Goal: Transaction & Acquisition: Purchase product/service

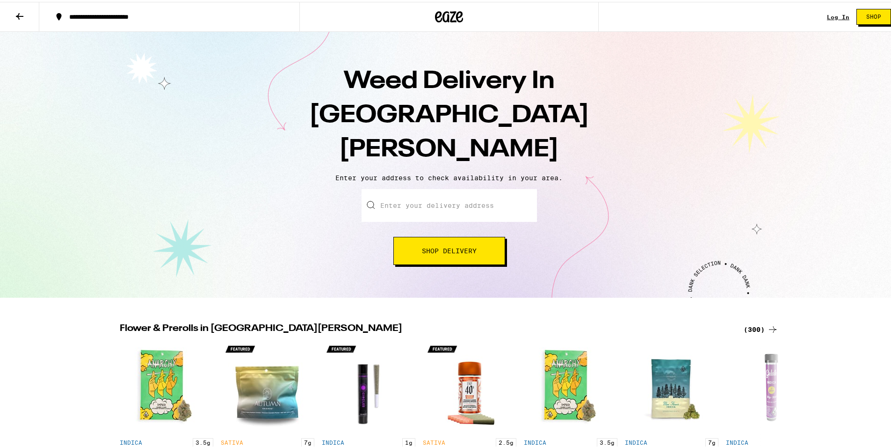
click at [482, 187] on input "Enter your delivery address" at bounding box center [449, 203] width 175 height 33
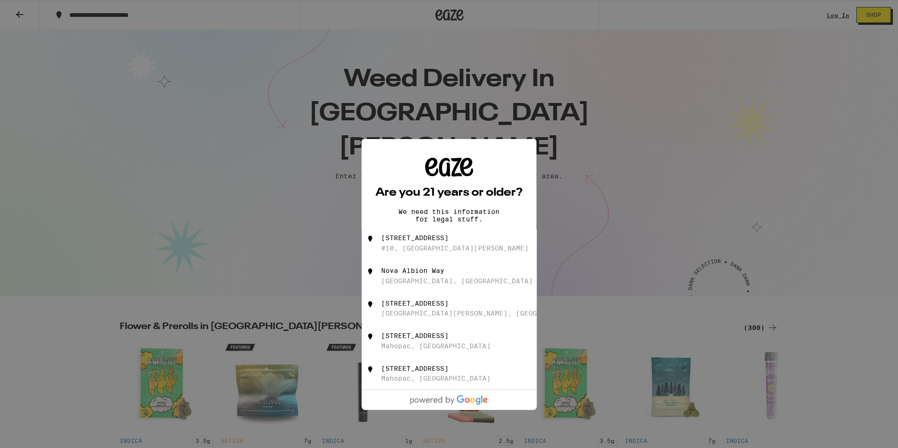
click at [449, 234] on div "[STREET_ADDRESS]" at bounding box center [414, 237] width 67 height 7
type input "[STREET_ADDRESS]"
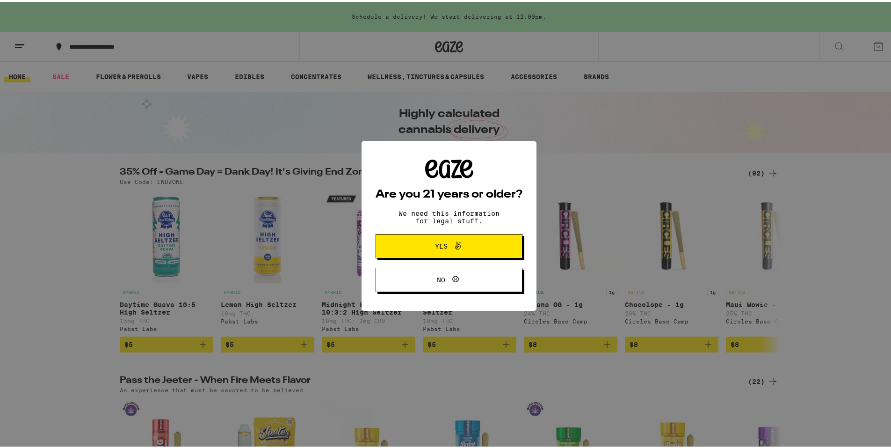
click at [453, 245] on icon at bounding box center [457, 243] width 11 height 11
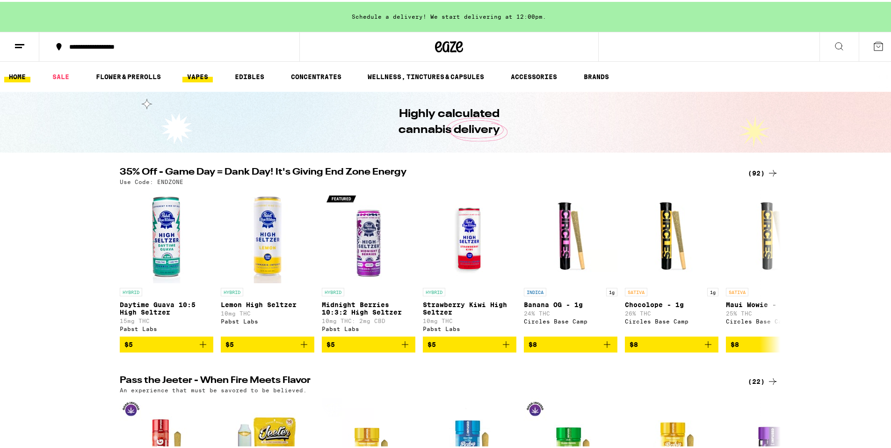
click at [209, 73] on link "VAPES" at bounding box center [197, 74] width 30 height 11
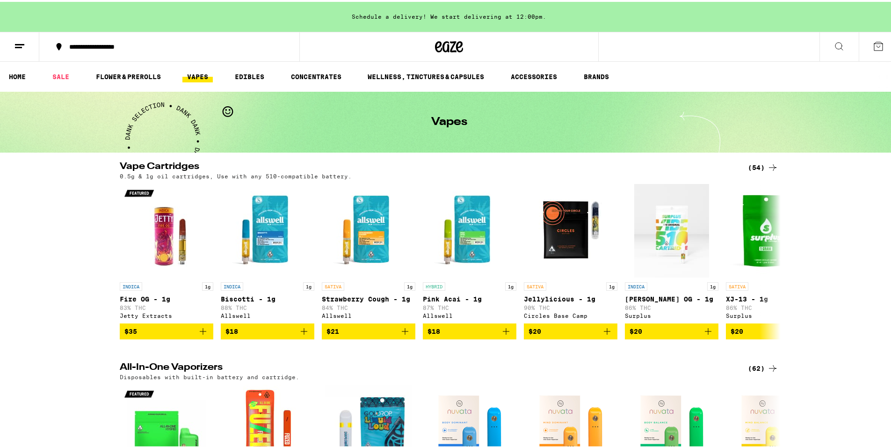
click at [767, 164] on icon at bounding box center [772, 165] width 11 height 11
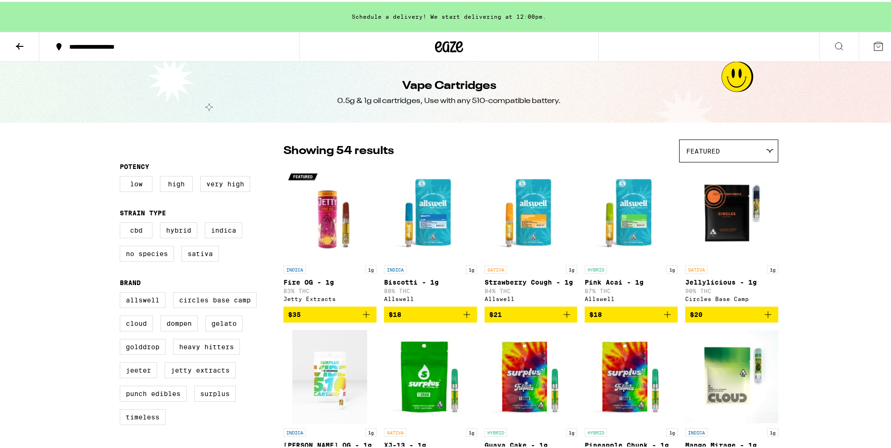
click at [736, 157] on div "Featured" at bounding box center [729, 149] width 98 height 22
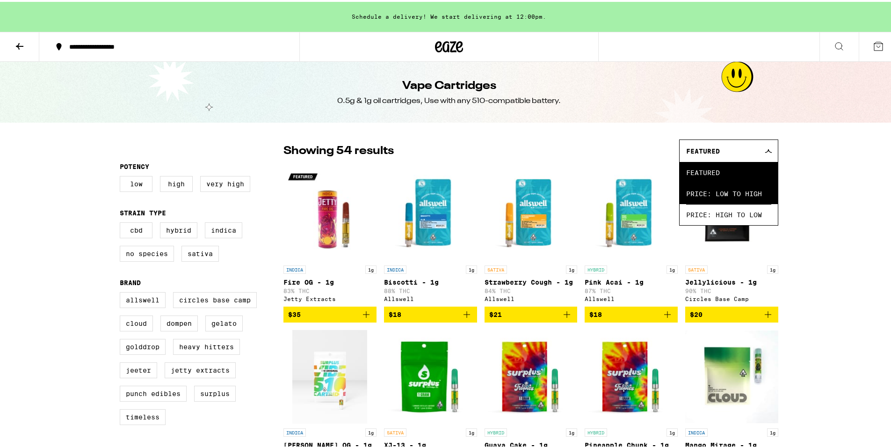
click at [734, 199] on span "Price: Low to High" at bounding box center [728, 191] width 85 height 21
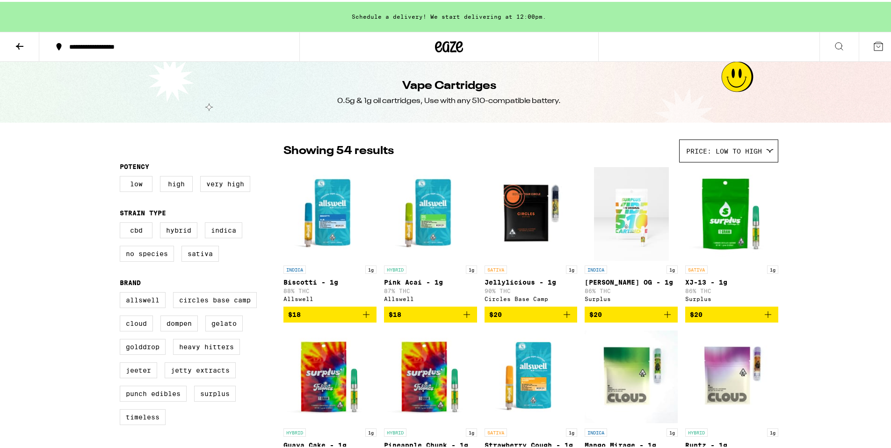
click at [563, 318] on icon "Add to bag" at bounding box center [567, 312] width 11 height 11
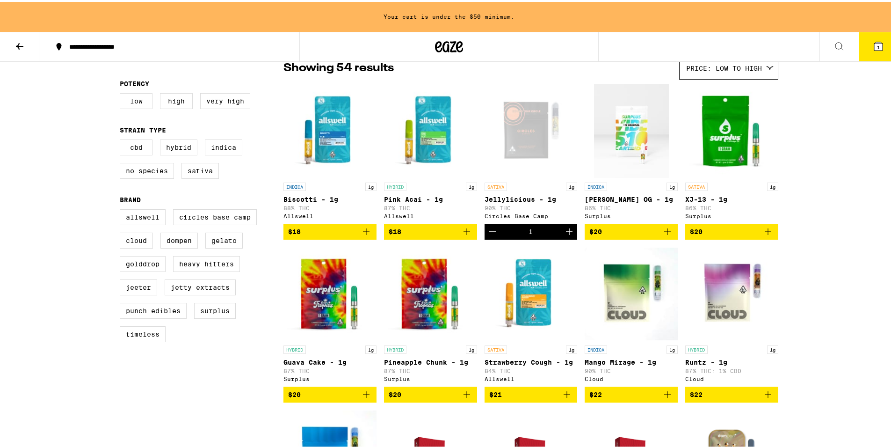
scroll to position [94, 0]
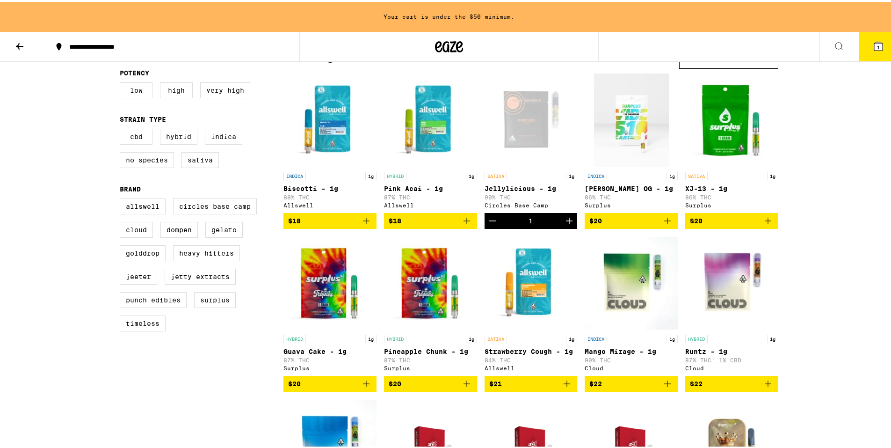
click at [671, 220] on button "$20" at bounding box center [631, 219] width 93 height 16
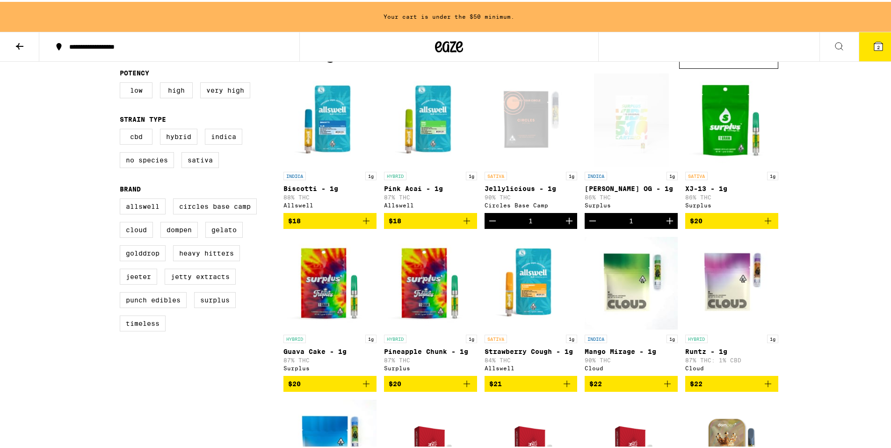
click at [356, 387] on span "$20" at bounding box center [330, 381] width 84 height 11
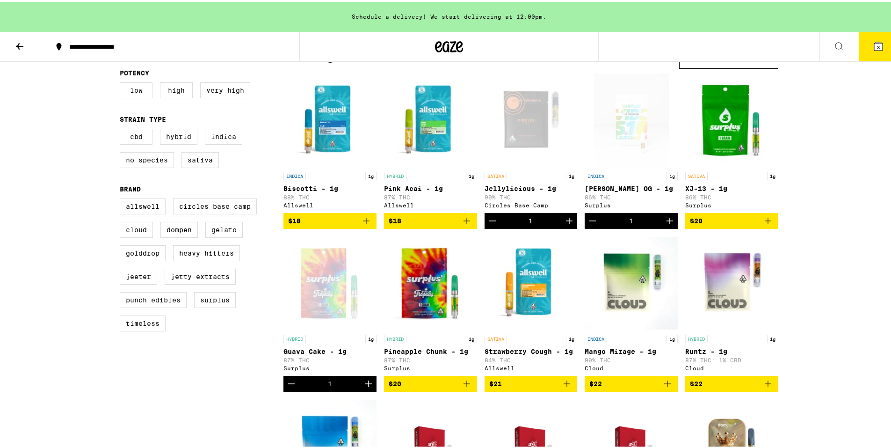
click at [735, 217] on button "$20" at bounding box center [732, 219] width 93 height 16
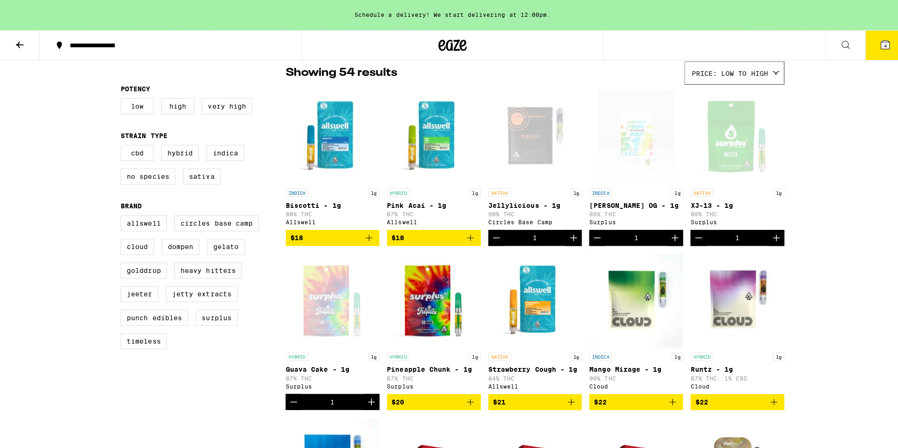
scroll to position [0, 0]
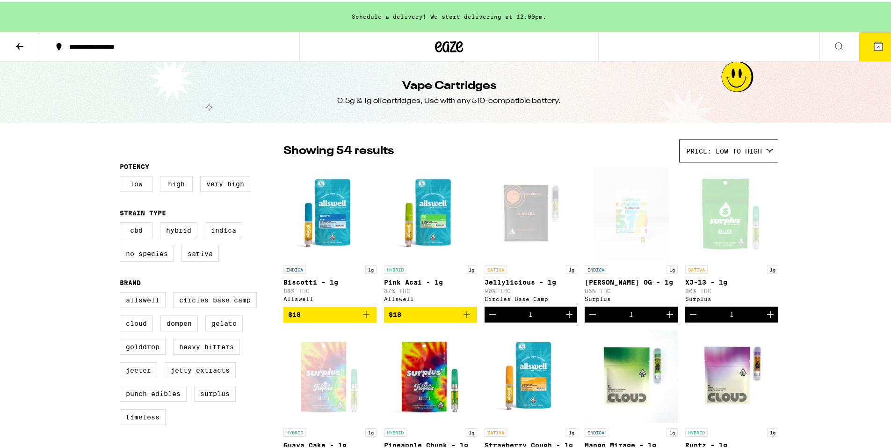
click at [880, 45] on button "4" at bounding box center [878, 44] width 39 height 29
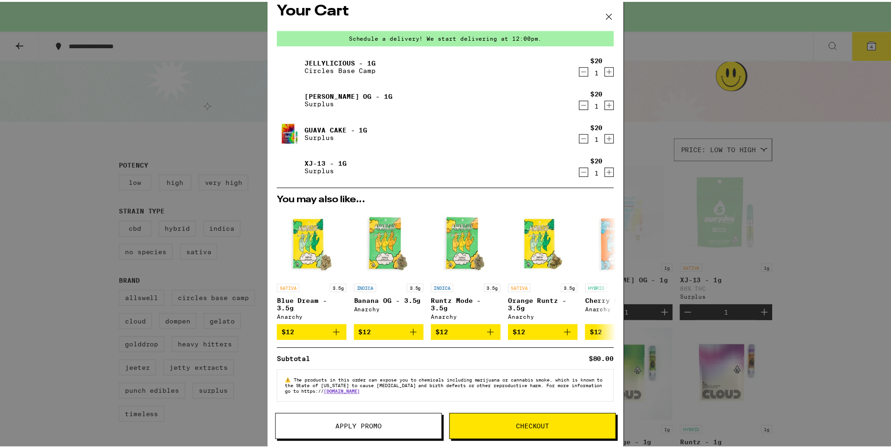
scroll to position [16, 0]
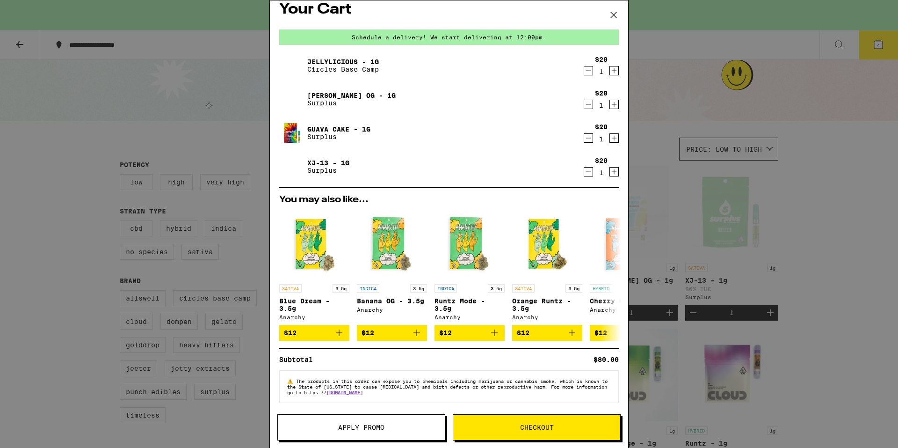
click at [371, 425] on span "Apply Promo" at bounding box center [361, 427] width 46 height 7
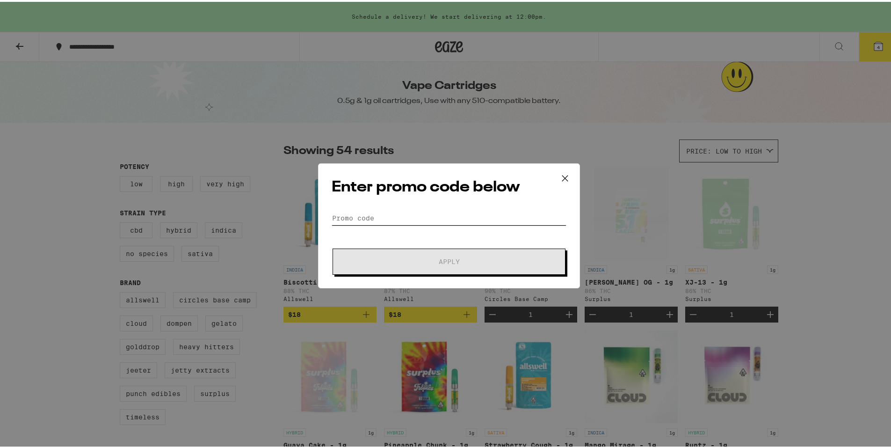
click at [403, 220] on input "Promo Code" at bounding box center [449, 216] width 235 height 14
click at [558, 179] on icon at bounding box center [565, 176] width 14 height 14
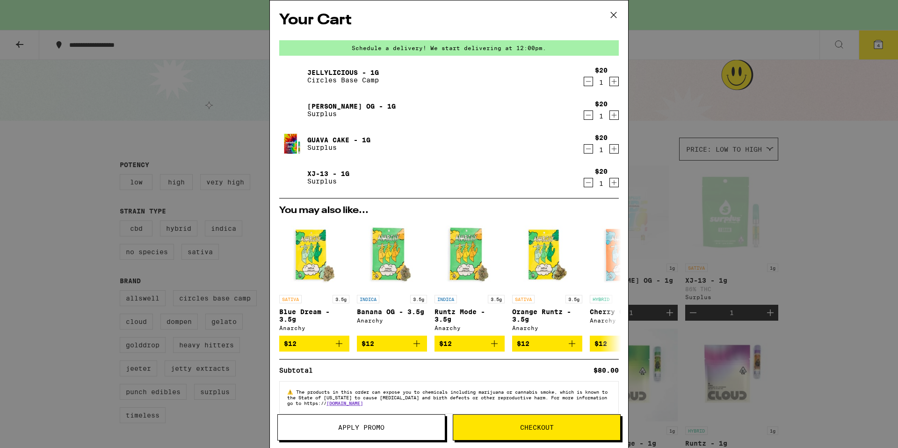
click at [279, 53] on div "Schedule a delivery! We start delivering at 12:00pm." at bounding box center [449, 47] width 340 height 15
click at [125, 60] on div "Your Cart Schedule a delivery! We start delivering at 12:00pm. Jellylicious - 1…" at bounding box center [449, 224] width 898 height 448
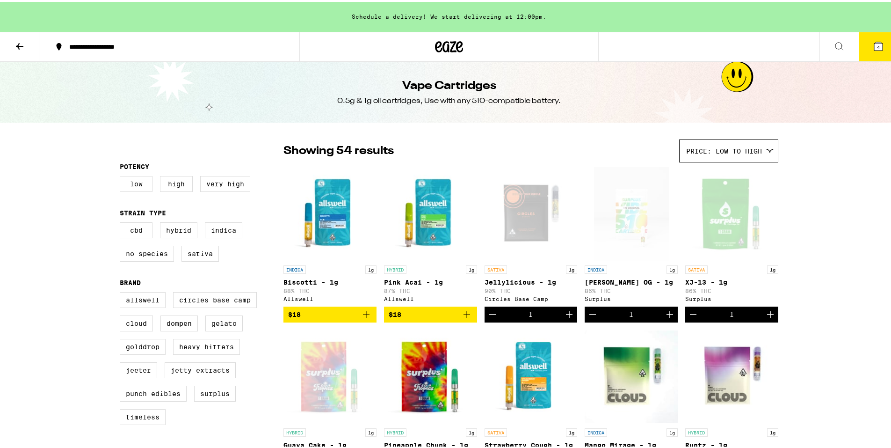
click at [17, 45] on icon at bounding box center [19, 44] width 11 height 11
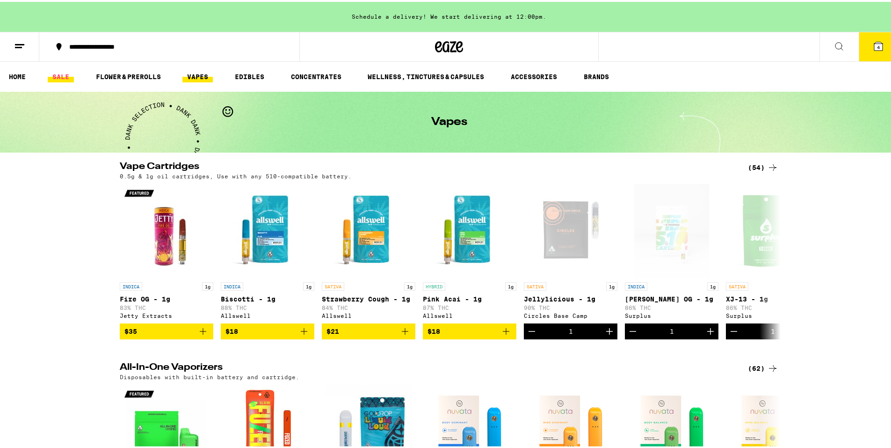
click at [54, 74] on link "SALE" at bounding box center [61, 74] width 26 height 11
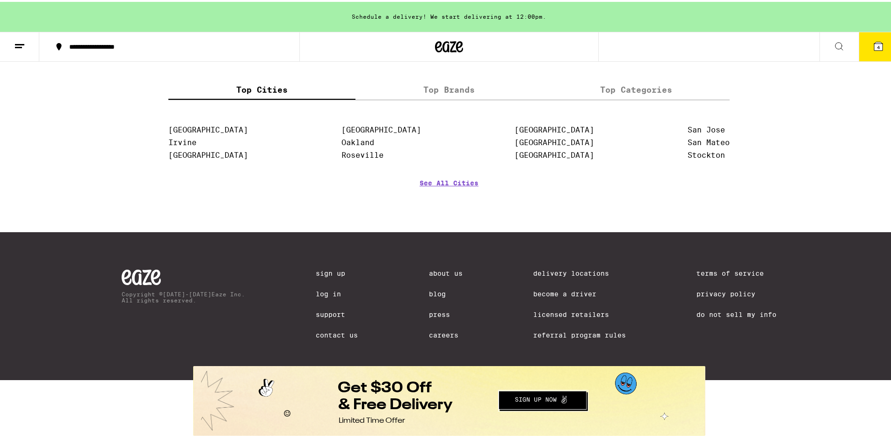
scroll to position [516, 0]
click at [413, 395] on button "Redirect to URL" at bounding box center [448, 399] width 511 height 67
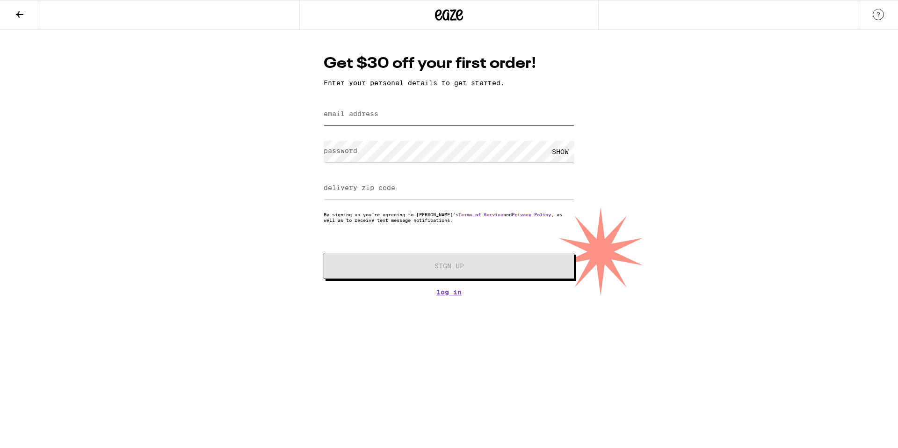
click at [381, 124] on input "email address" at bounding box center [449, 114] width 251 height 21
type input "chuc166@gmail.com"
type input "94903"
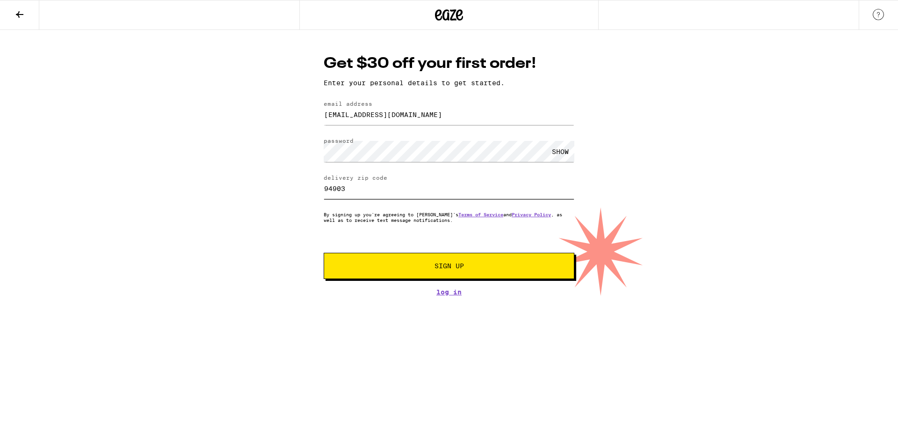
click at [393, 197] on input "94903" at bounding box center [449, 188] width 251 height 21
click at [405, 258] on button "Sign Up" at bounding box center [449, 266] width 251 height 26
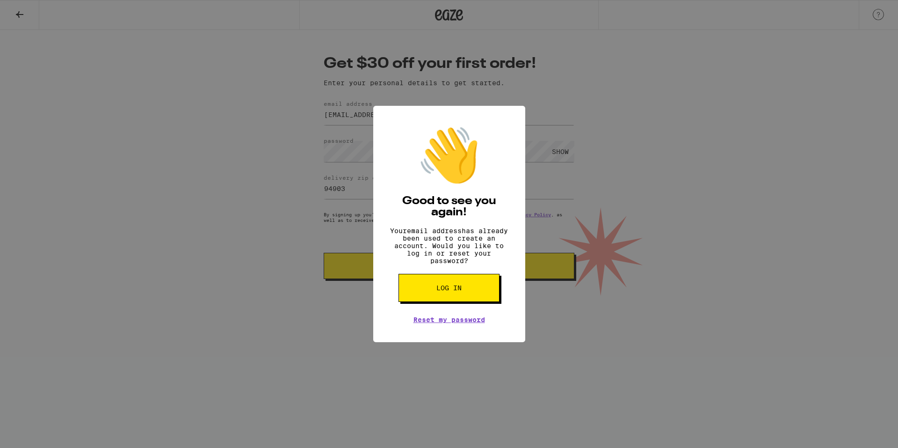
click at [440, 291] on span "Log in" at bounding box center [449, 288] width 25 height 7
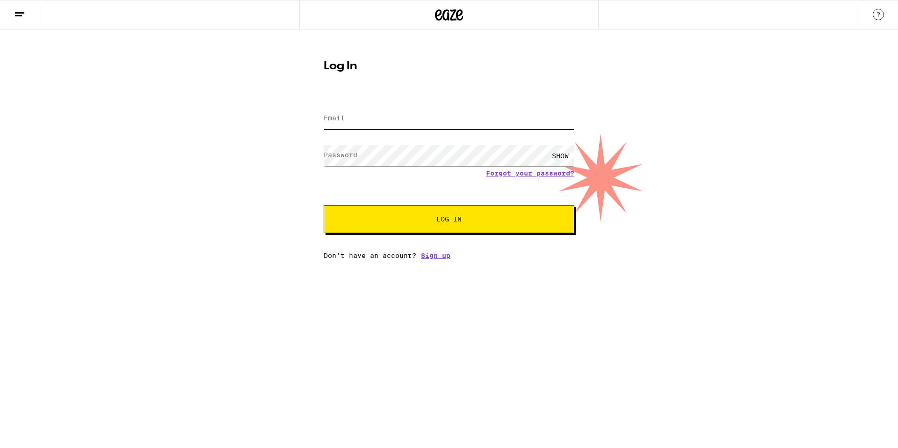
type input "chuc166@gmail.com"
click at [455, 215] on button "Log In" at bounding box center [449, 219] width 251 height 28
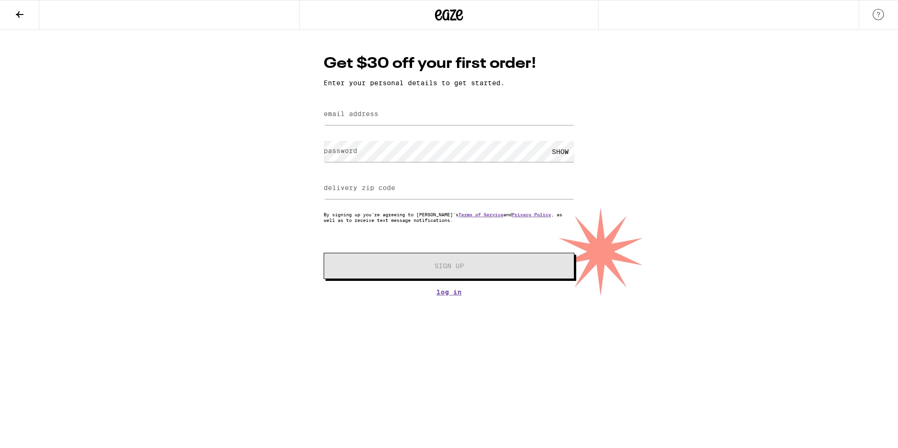
click at [421, 104] on div at bounding box center [449, 115] width 251 height 28
click at [419, 112] on input "email address" at bounding box center [449, 114] width 251 height 21
type input "agomz152@gmail.com"
type input "94903"
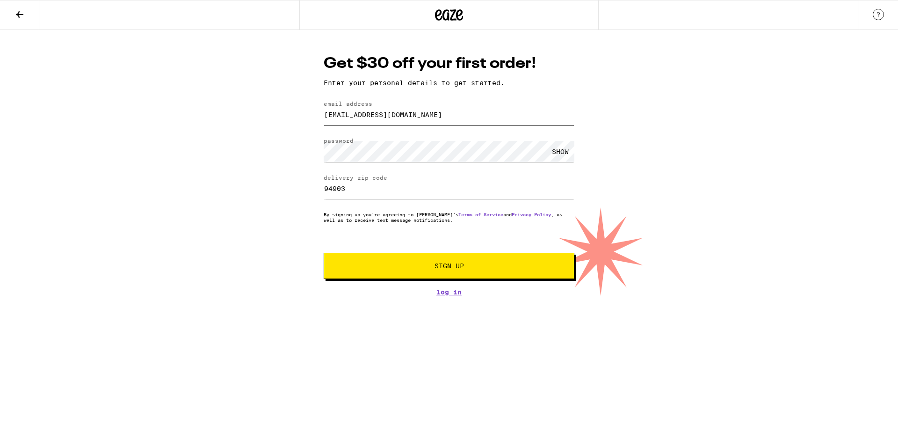
click at [409, 120] on input "chuc166@gmail.com" at bounding box center [449, 114] width 251 height 21
type input "agomz152@gmail.com"
click at [561, 152] on div "SHOW" at bounding box center [561, 151] width 28 height 21
click at [256, 142] on div "Get $30 off your first order! Enter your personal details to get started. email…" at bounding box center [449, 163] width 898 height 266
drag, startPoint x: 254, startPoint y: 242, endPoint x: 302, endPoint y: 251, distance: 49.0
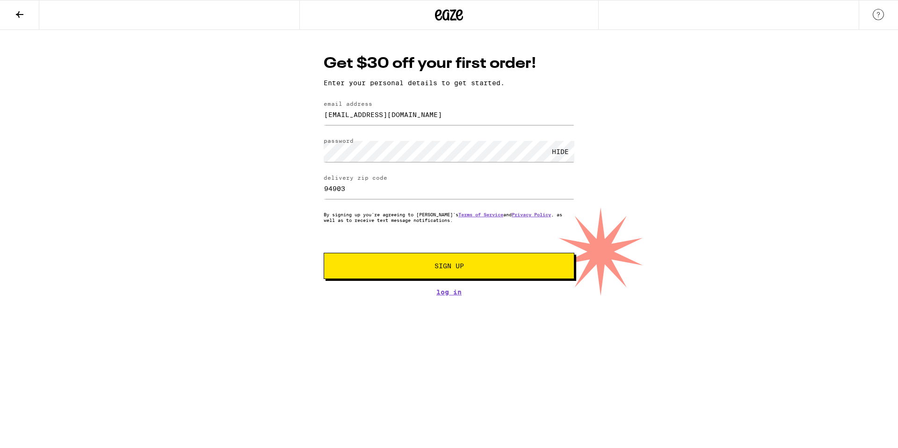
click at [255, 242] on div "Get $30 off your first order! Enter your personal details to get started. email…" at bounding box center [449, 163] width 898 height 266
click at [428, 271] on button "Sign Up" at bounding box center [449, 266] width 251 height 26
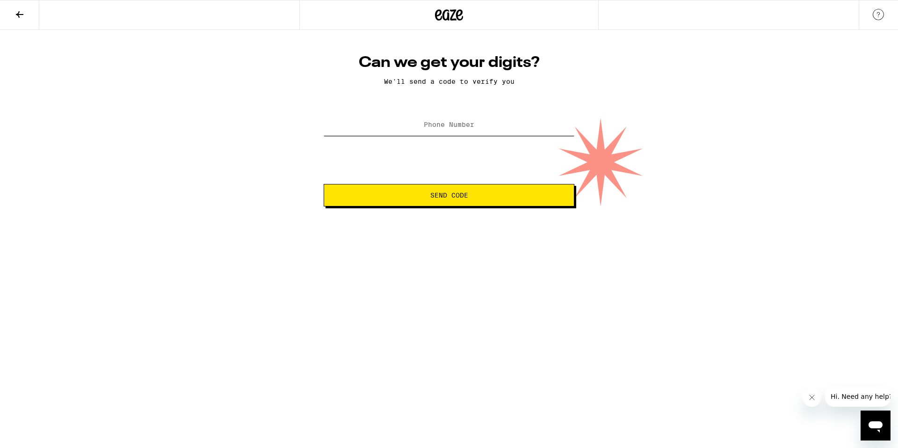
click at [488, 131] on input "Phone Number" at bounding box center [449, 125] width 251 height 21
type input "(415) 717-8621"
click at [520, 190] on button "Send Code" at bounding box center [449, 195] width 251 height 22
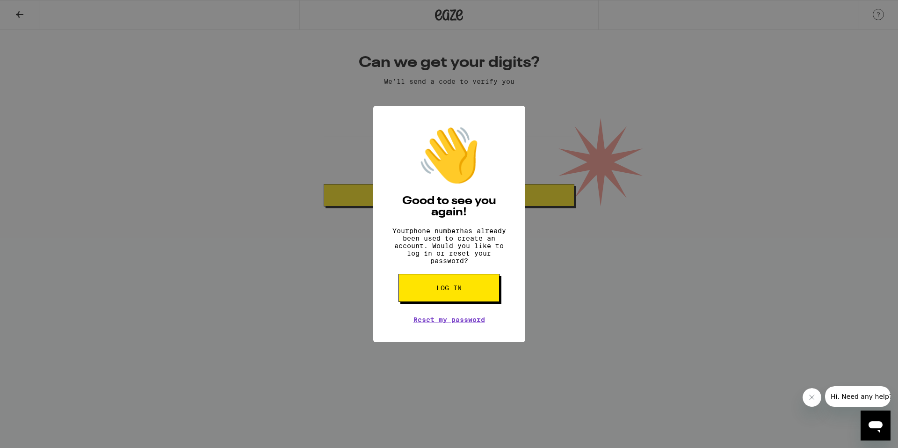
click at [459, 288] on button "Log in" at bounding box center [449, 288] width 101 height 28
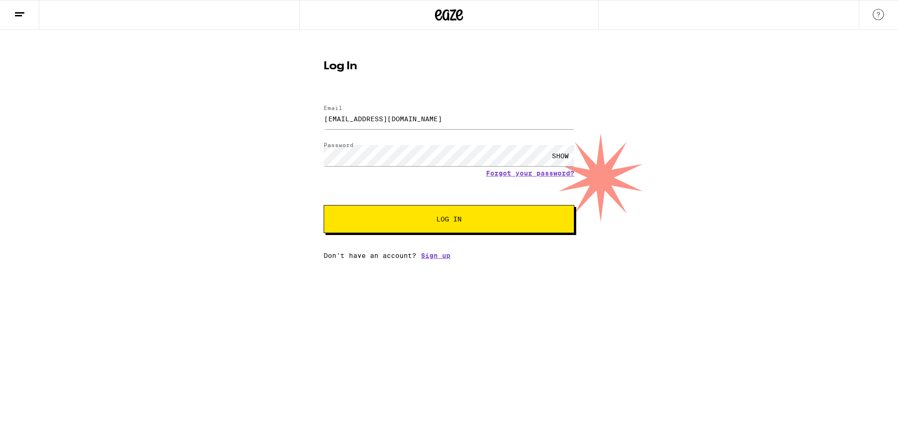
click at [460, 220] on span "Log In" at bounding box center [449, 219] width 25 height 7
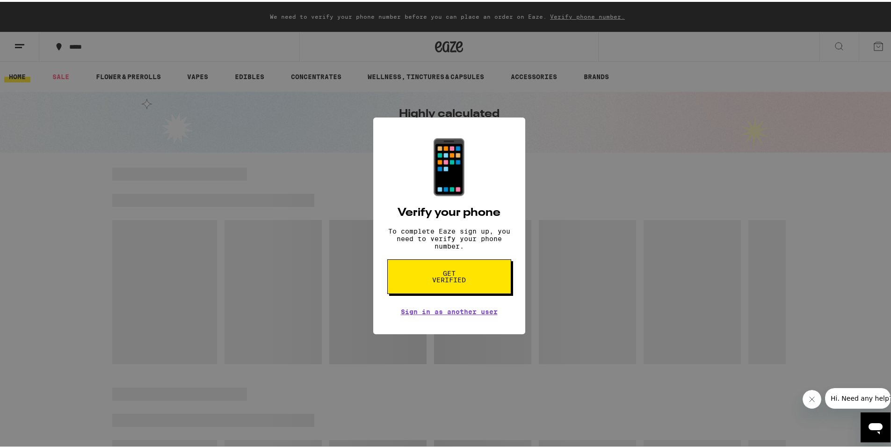
click at [461, 278] on span "Get verified" at bounding box center [449, 274] width 48 height 13
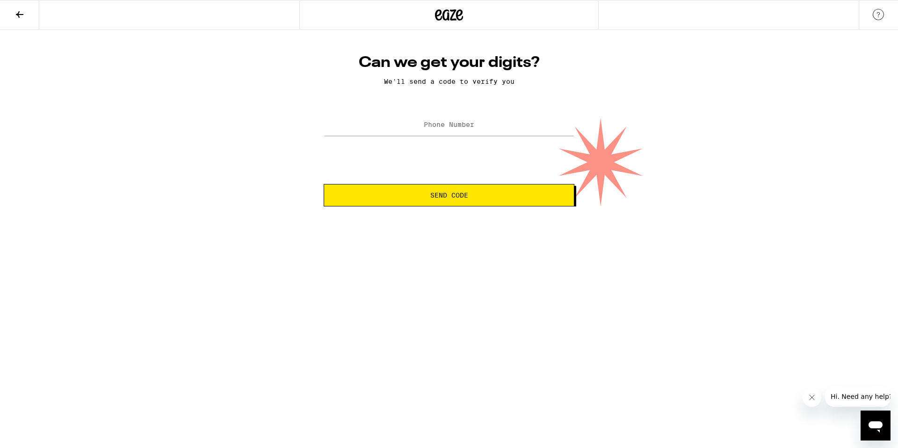
click at [448, 125] on label "Phone Number" at bounding box center [449, 124] width 51 height 7
click at [452, 127] on label "Phone Number" at bounding box center [449, 124] width 51 height 7
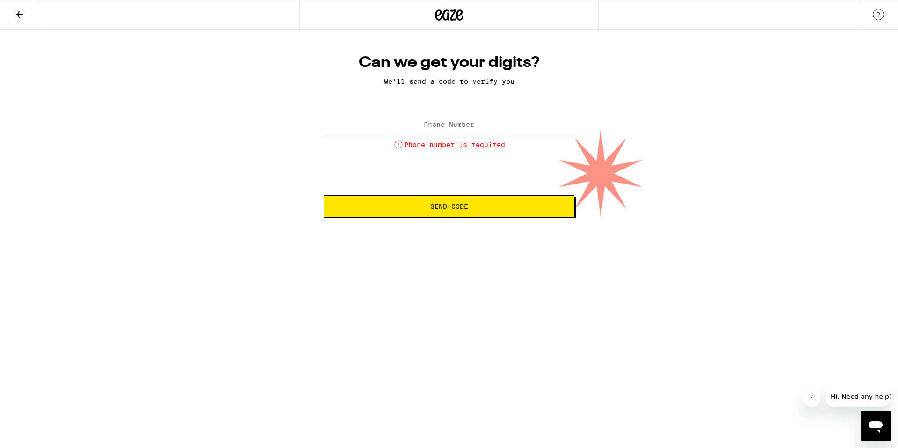
click at [452, 122] on label "Phone Number" at bounding box center [449, 124] width 51 height 7
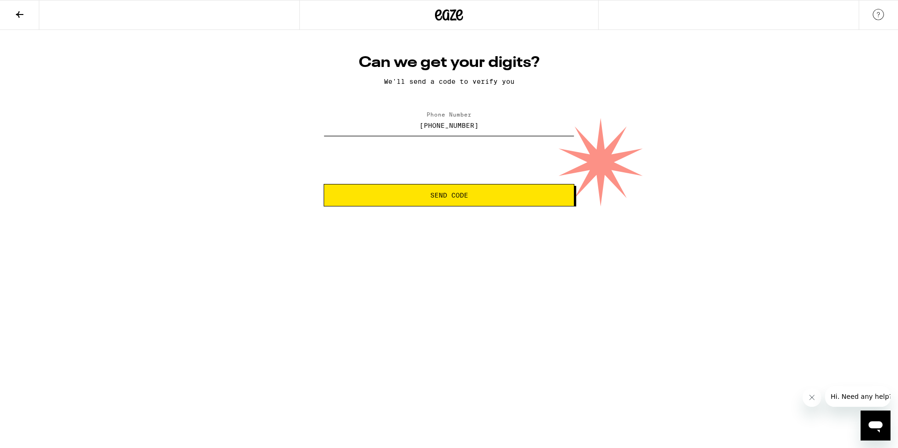
type input "(415) 717-8621"
click at [453, 203] on button "Send Code" at bounding box center [449, 195] width 251 height 22
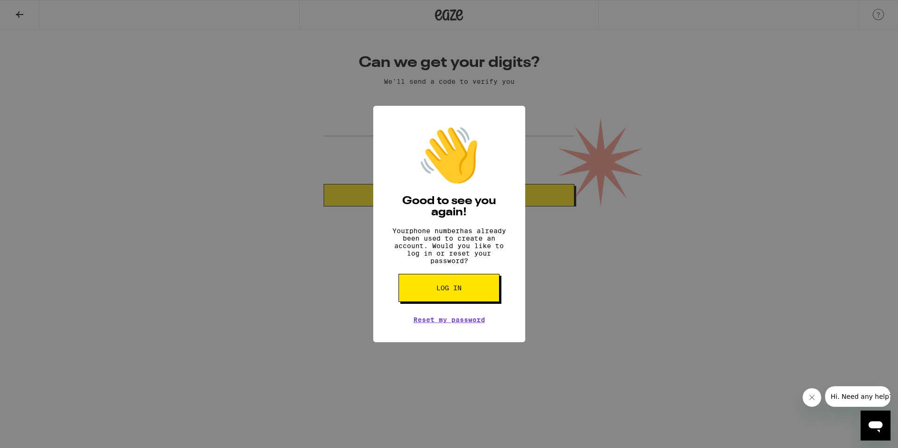
click at [449, 288] on button "Log in" at bounding box center [449, 288] width 101 height 28
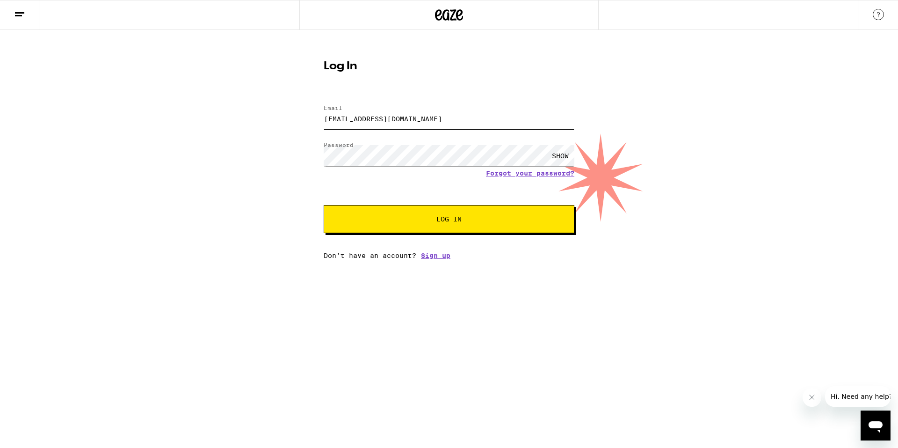
click at [414, 119] on input "agomz152@gmail.com" at bounding box center [449, 118] width 251 height 21
type input "chuc166@gmail.com"
click at [413, 212] on button "Log In" at bounding box center [449, 219] width 251 height 28
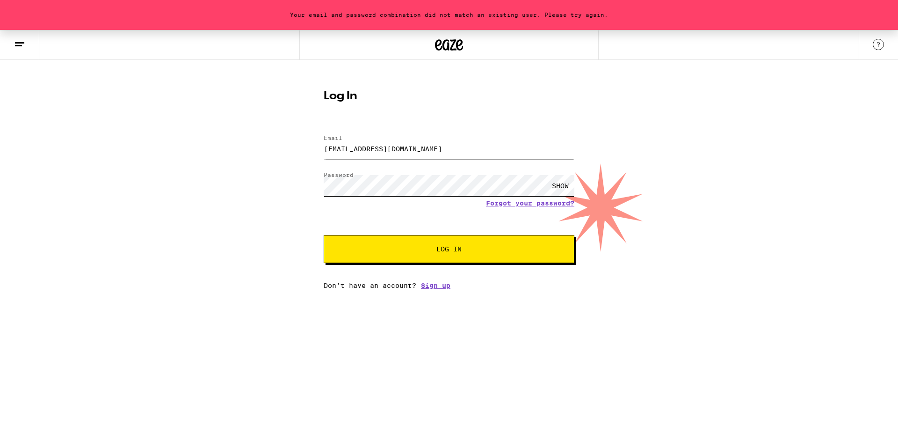
click at [240, 161] on div "Your email and password combination did not match an existing user. Please try …" at bounding box center [449, 159] width 898 height 259
click at [557, 187] on div "SHOW" at bounding box center [561, 185] width 28 height 21
click at [460, 252] on span "Log In" at bounding box center [449, 249] width 25 height 7
